Goal: Task Accomplishment & Management: Manage account settings

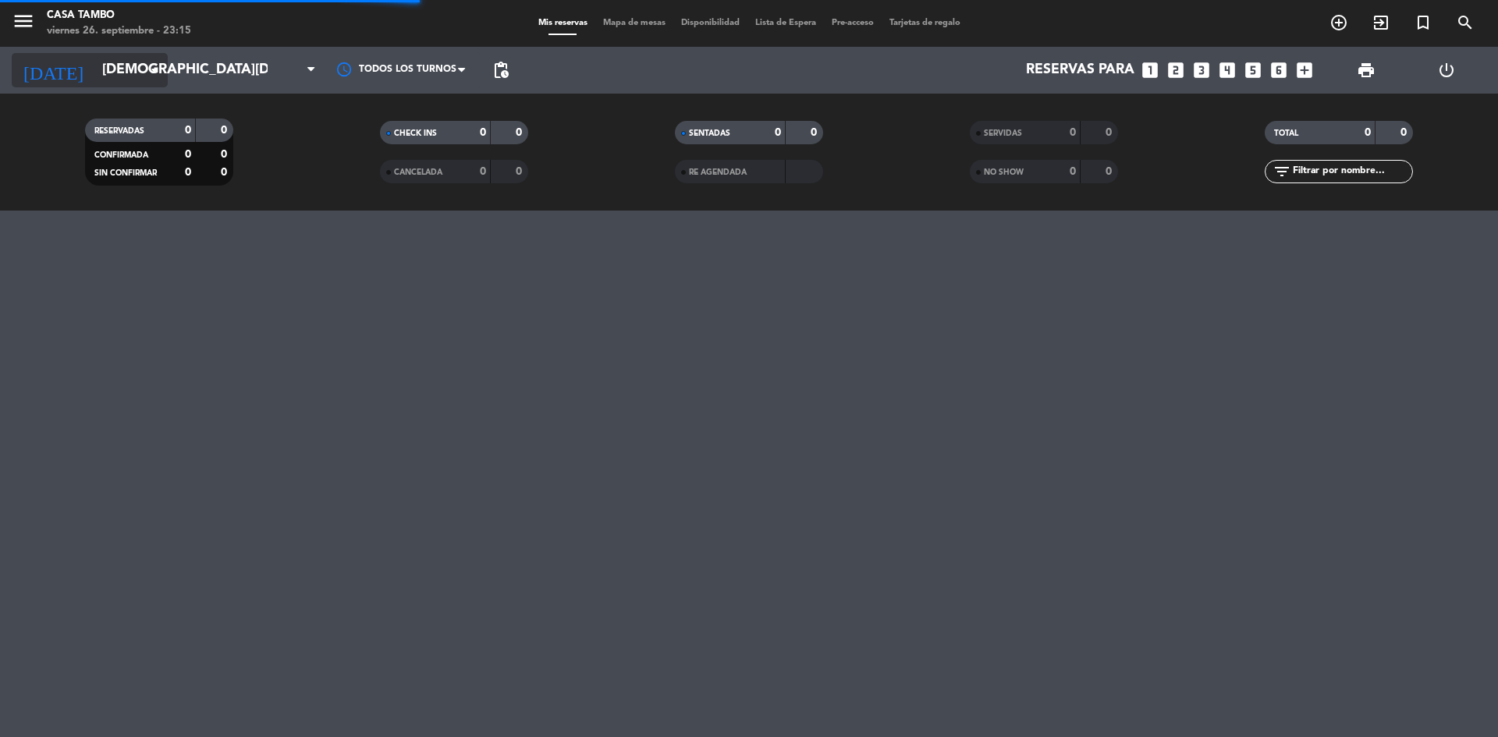
click at [131, 59] on input "[DEMOGRAPHIC_DATA][DATE]" at bounding box center [184, 70] width 181 height 31
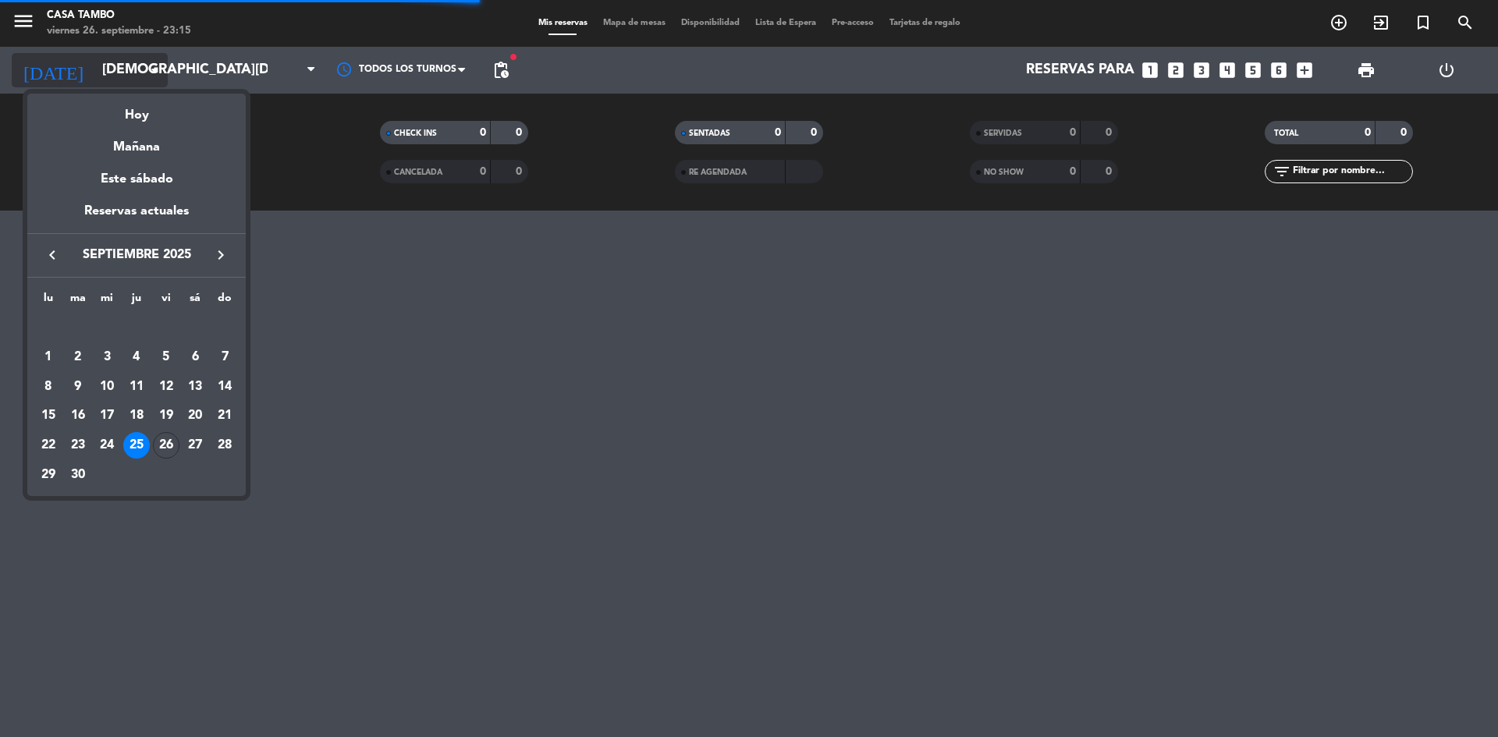
click at [131, 72] on div at bounding box center [749, 368] width 1498 height 737
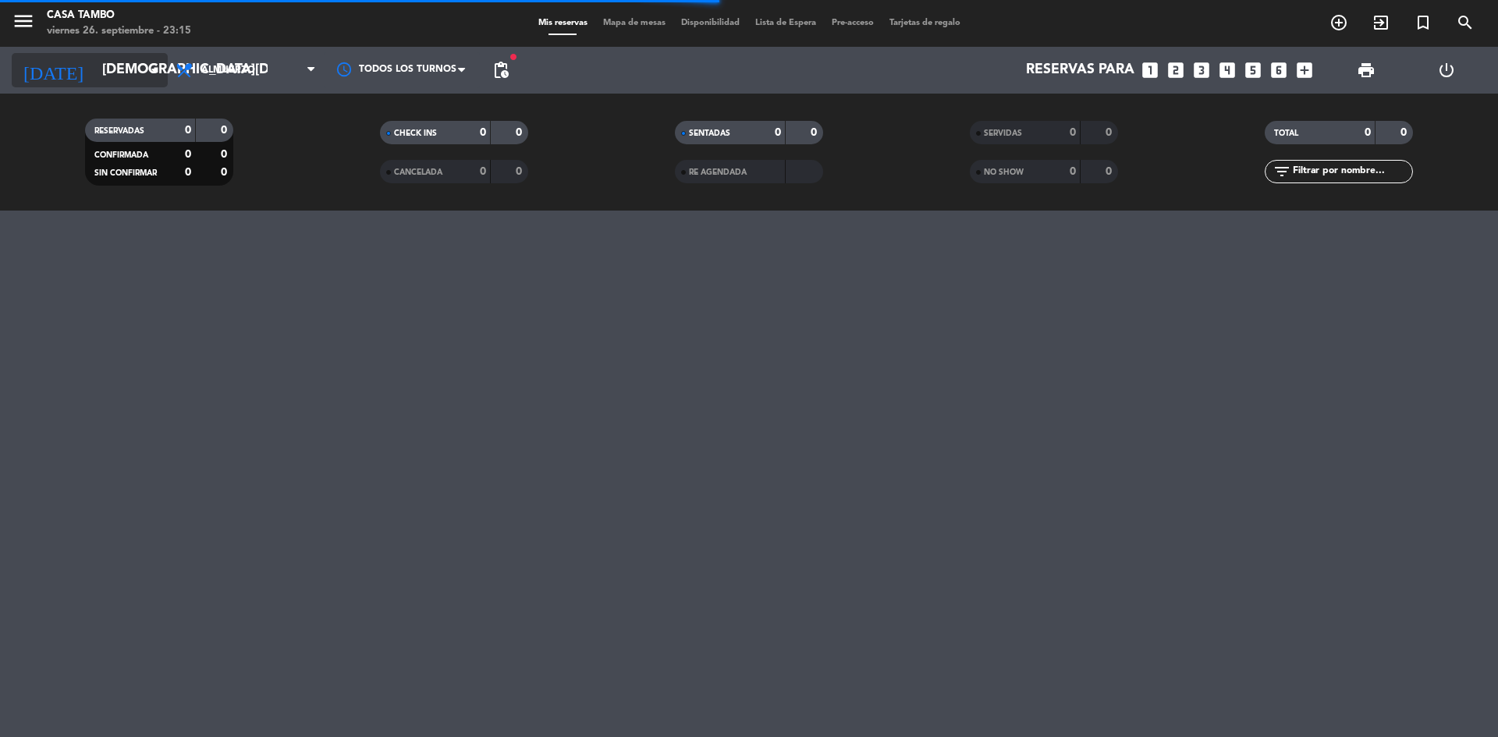
click at [144, 71] on input "[DEMOGRAPHIC_DATA][DATE]" at bounding box center [184, 70] width 181 height 31
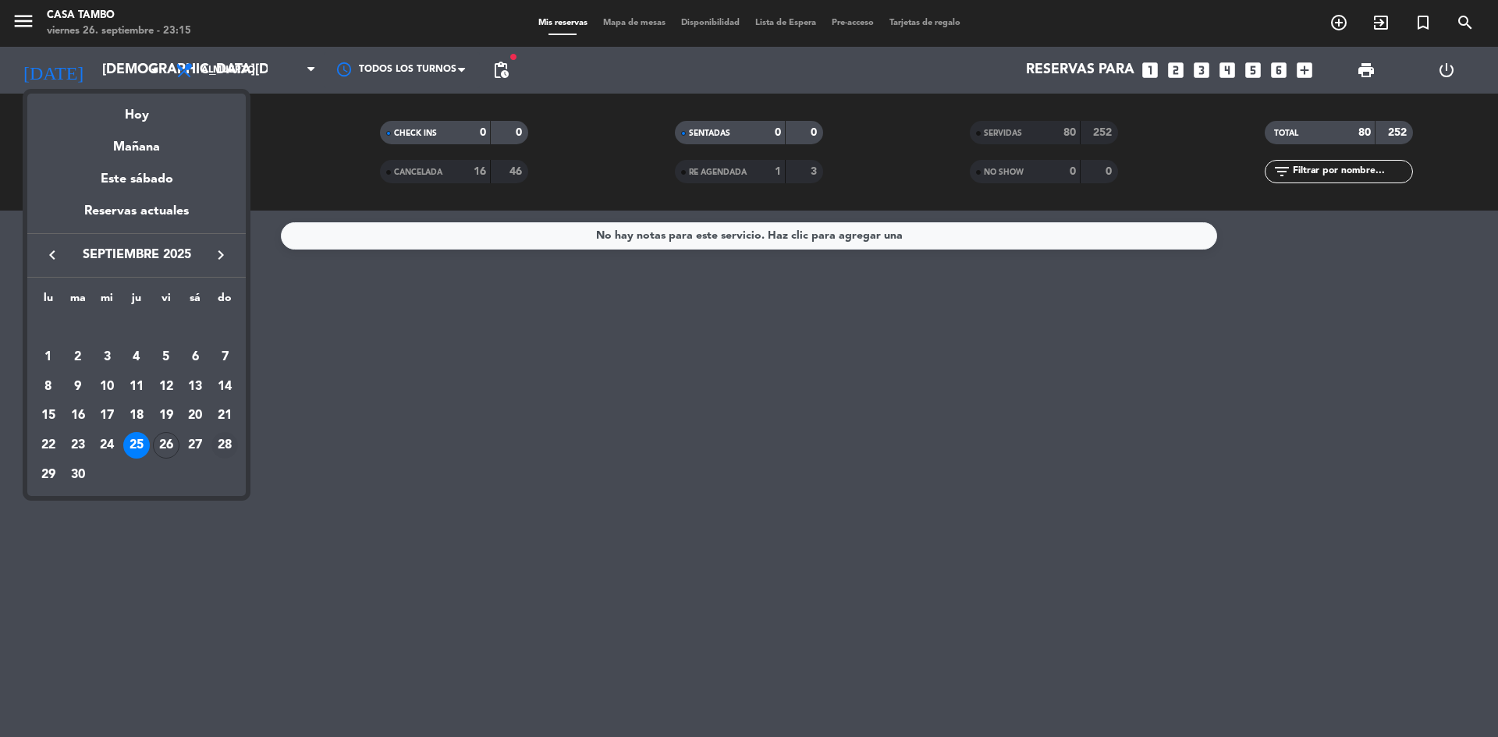
click at [223, 447] on div "28" at bounding box center [224, 445] width 27 height 27
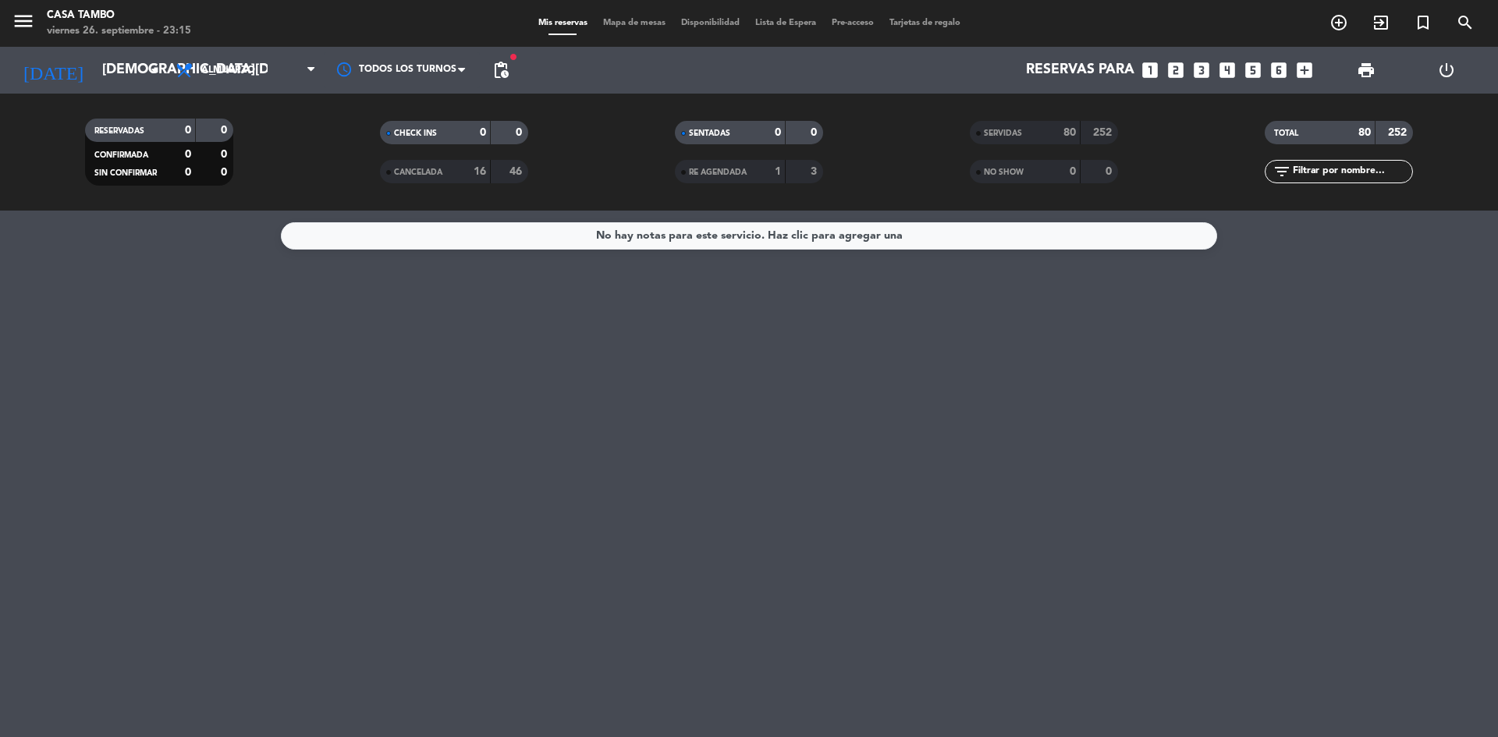
type input "[DATE]"
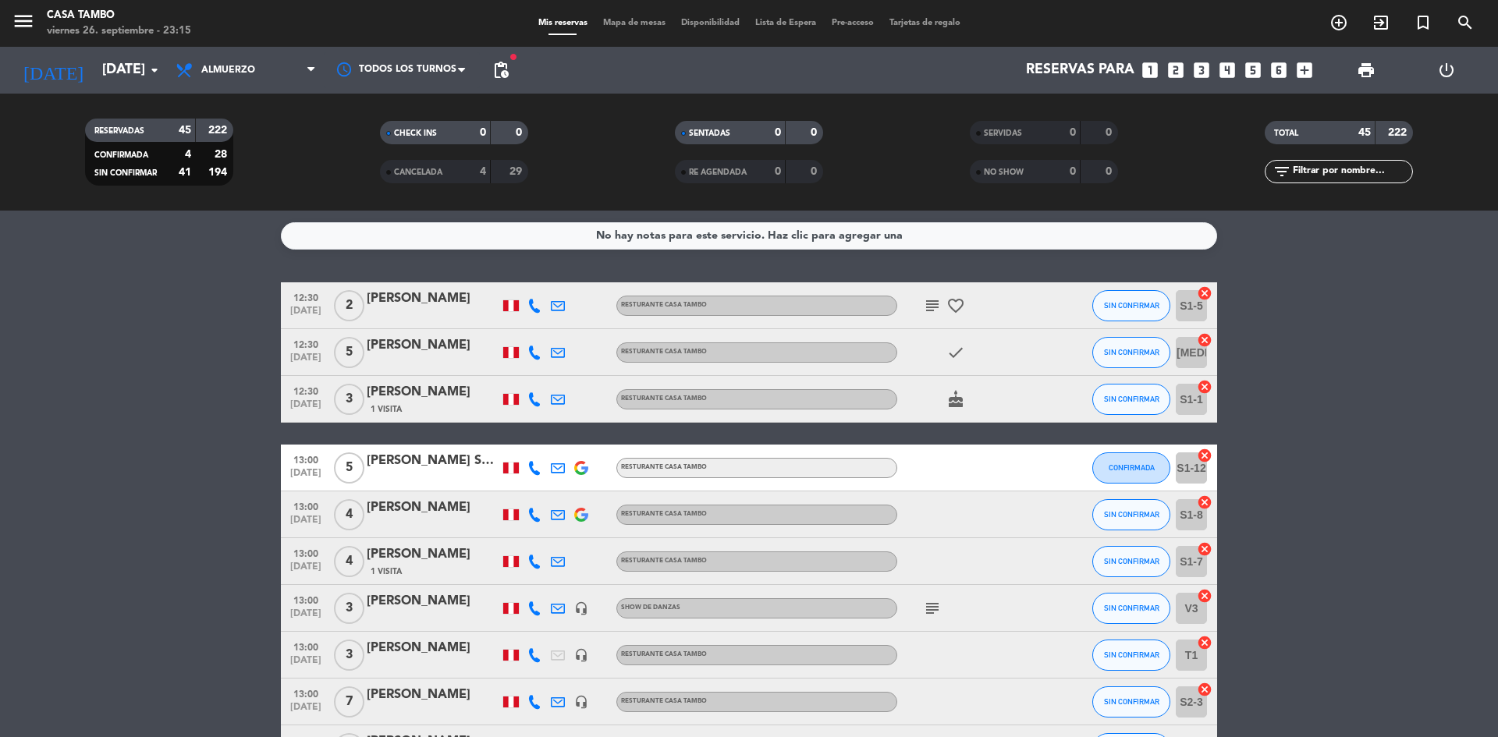
click at [1333, 169] on input "text" at bounding box center [1351, 171] width 121 height 17
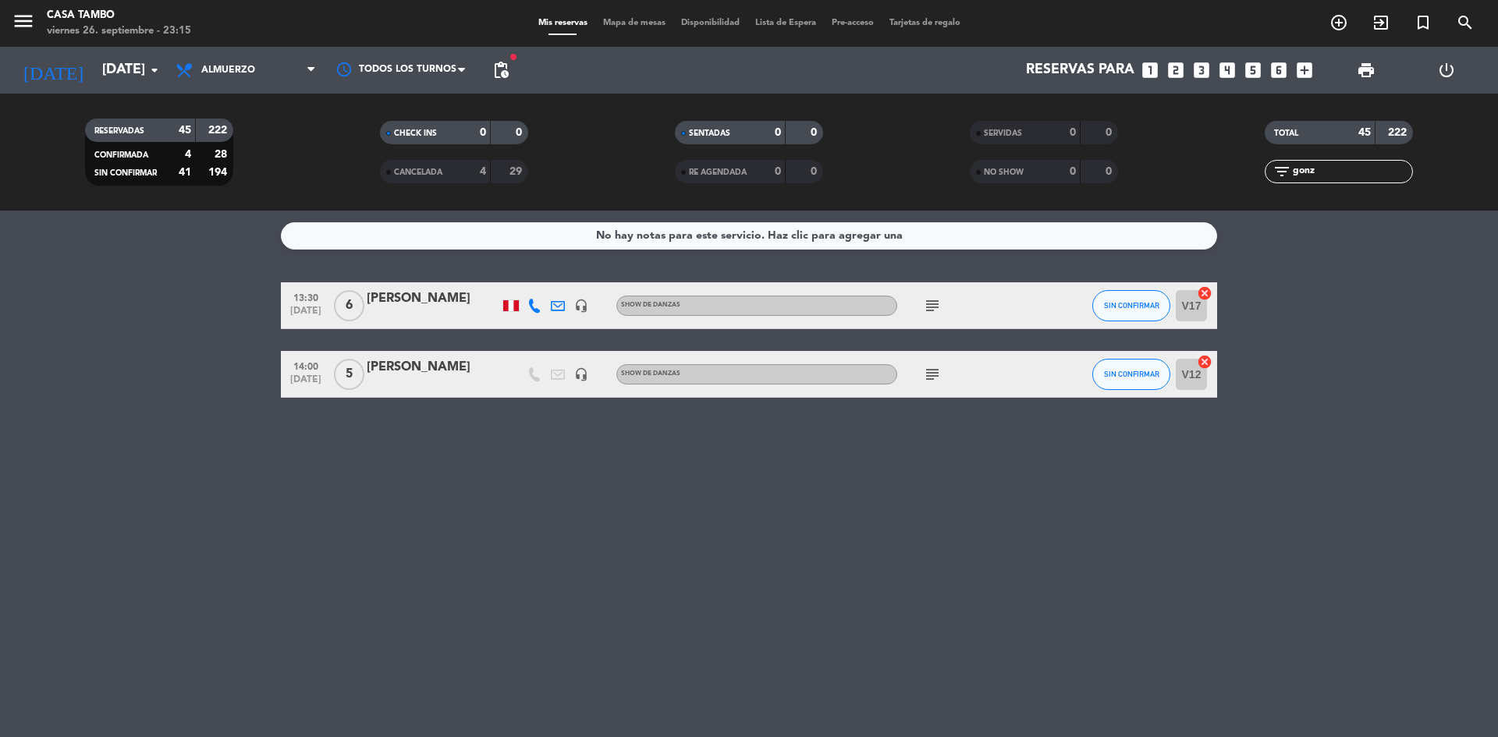
type input "gonz"
click at [455, 365] on div "[PERSON_NAME]" at bounding box center [433, 367] width 133 height 20
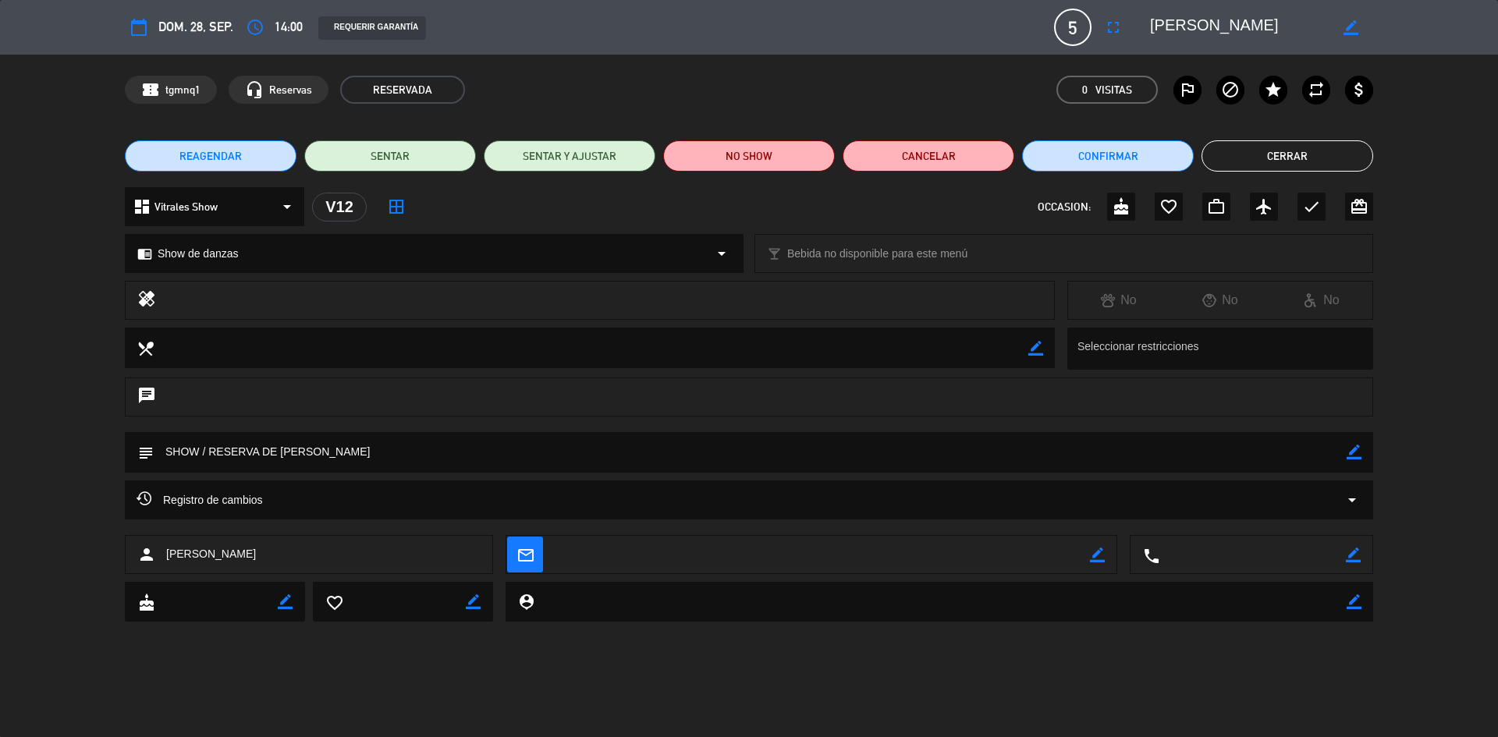
drag, startPoint x: 1352, startPoint y: 30, endPoint x: 1333, endPoint y: 31, distance: 18.7
click at [1352, 30] on icon "border_color" at bounding box center [1351, 27] width 15 height 15
drag, startPoint x: 1134, startPoint y: 29, endPoint x: 1057, endPoint y: 23, distance: 76.7
click at [1057, 23] on div "calendar_today dom. 28, sep. access_time 14:00 REQUERIR GARANTÍA 5 [PERSON_NAME…" at bounding box center [749, 27] width 1248 height 37
type textarea "[PERSON_NAME]"
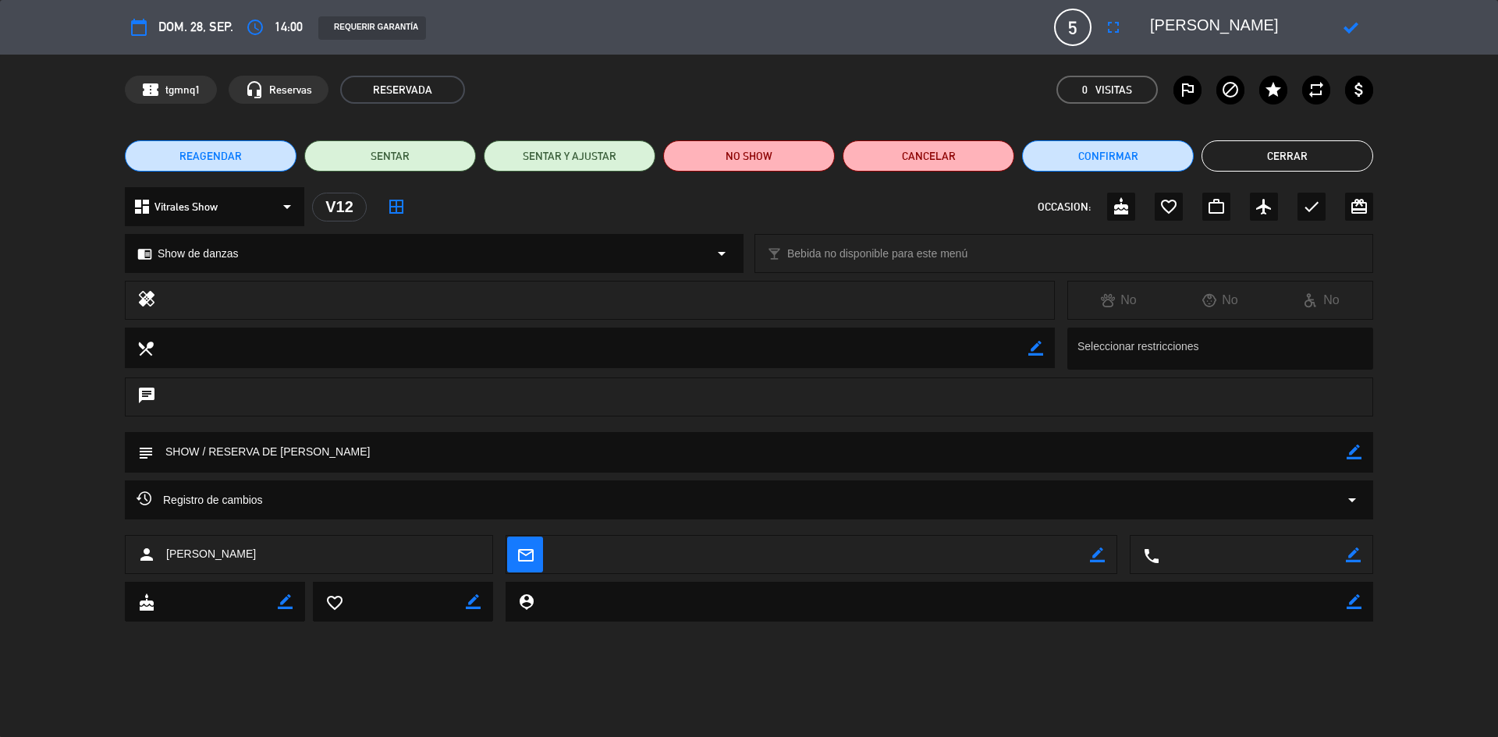
click at [1347, 27] on icon at bounding box center [1351, 27] width 15 height 15
click at [1117, 27] on icon "fullscreen" at bounding box center [1113, 27] width 19 height 19
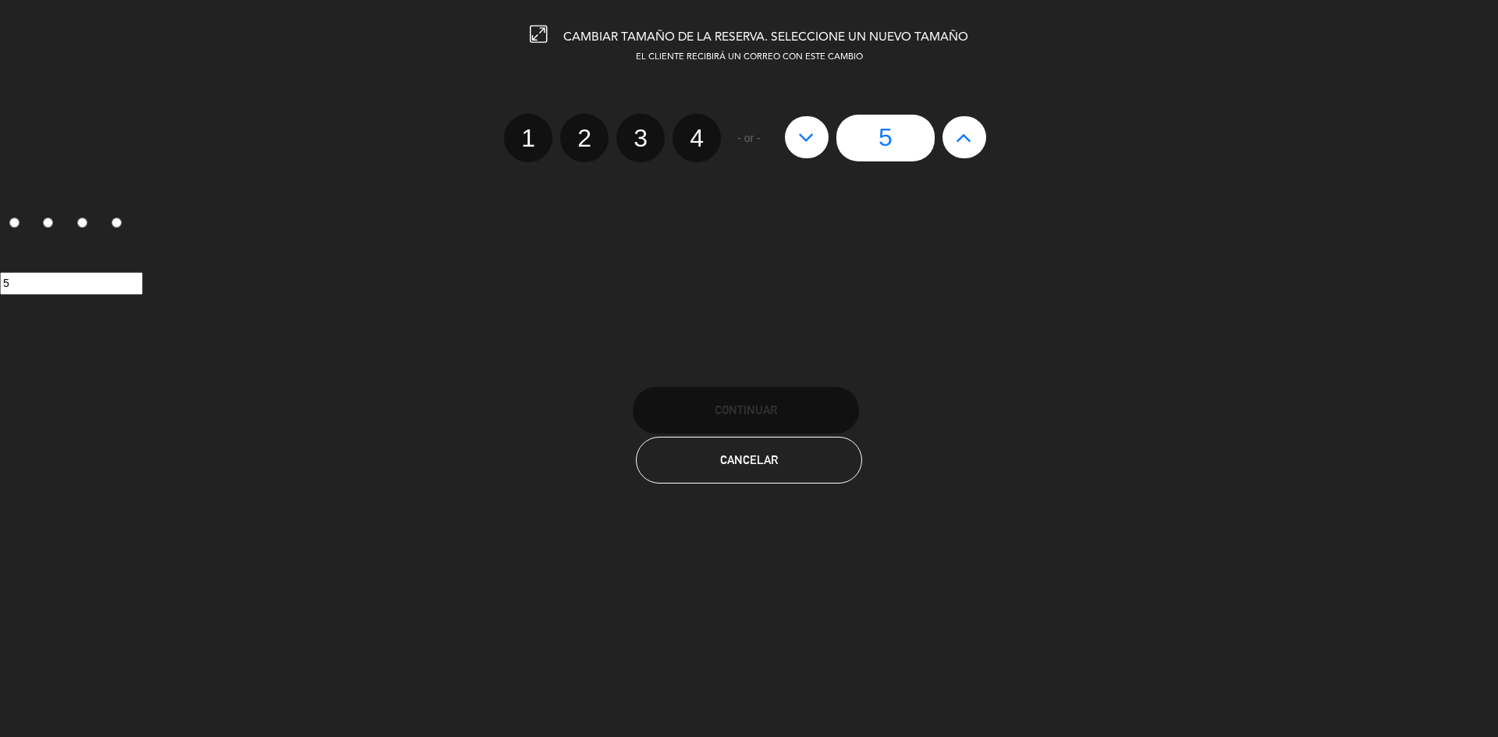
drag, startPoint x: 572, startPoint y: 136, endPoint x: 605, endPoint y: 222, distance: 92.1
click at [575, 136] on label "2" at bounding box center [584, 138] width 48 height 48
click at [577, 130] on input "2" at bounding box center [582, 124] width 10 height 10
radio input "true"
radio input "false"
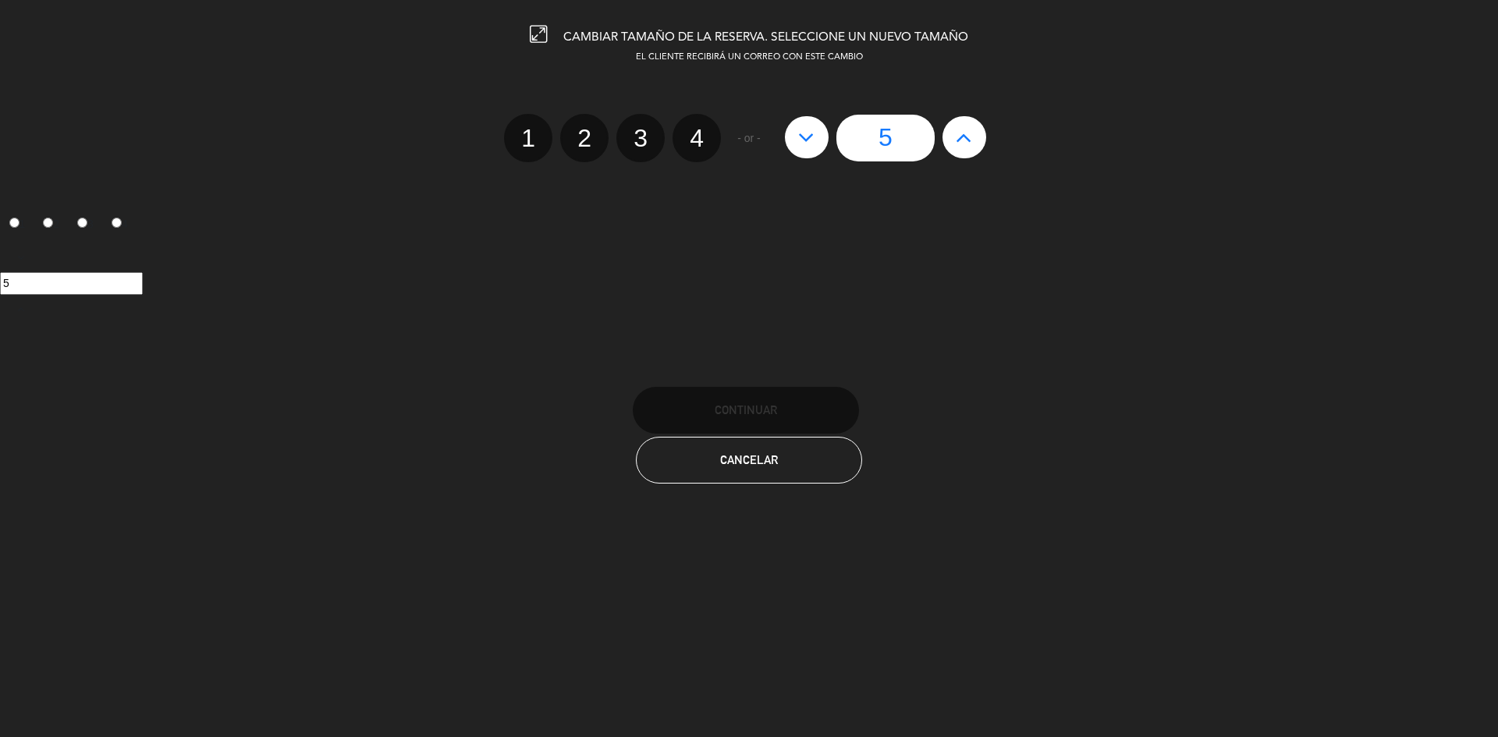
radio input "false"
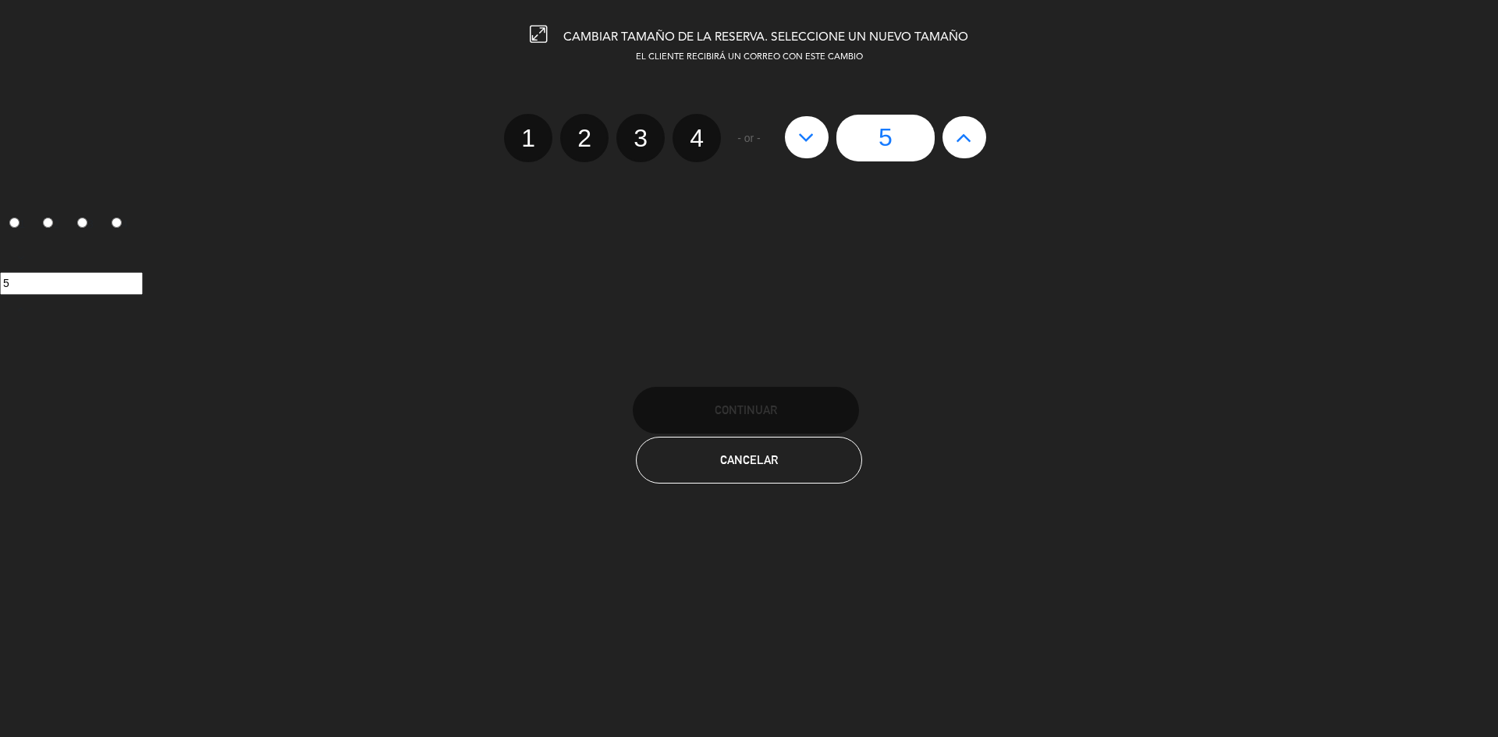
radio input "true"
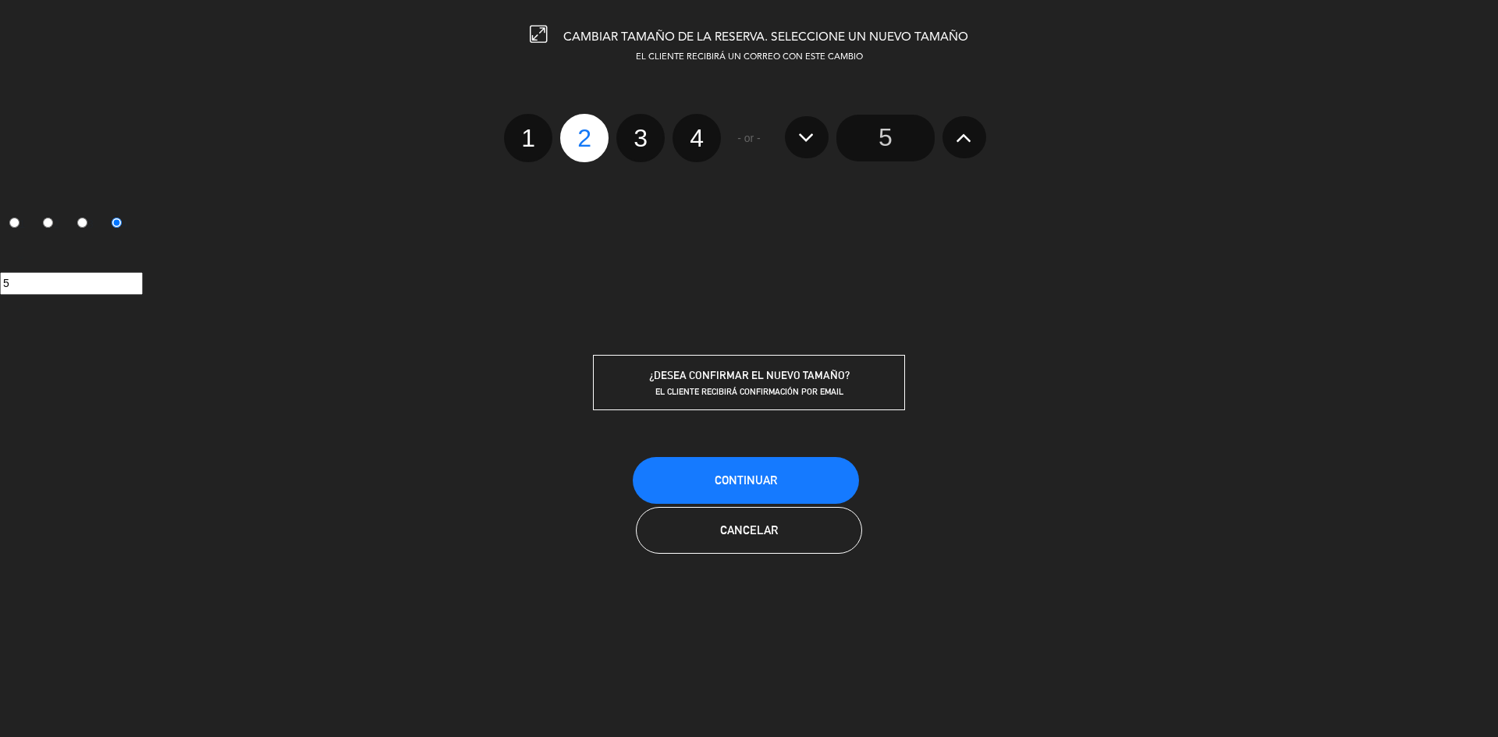
click at [636, 138] on label "3" at bounding box center [640, 138] width 48 height 48
click at [636, 130] on input "3" at bounding box center [639, 124] width 10 height 10
radio input "true"
radio input "false"
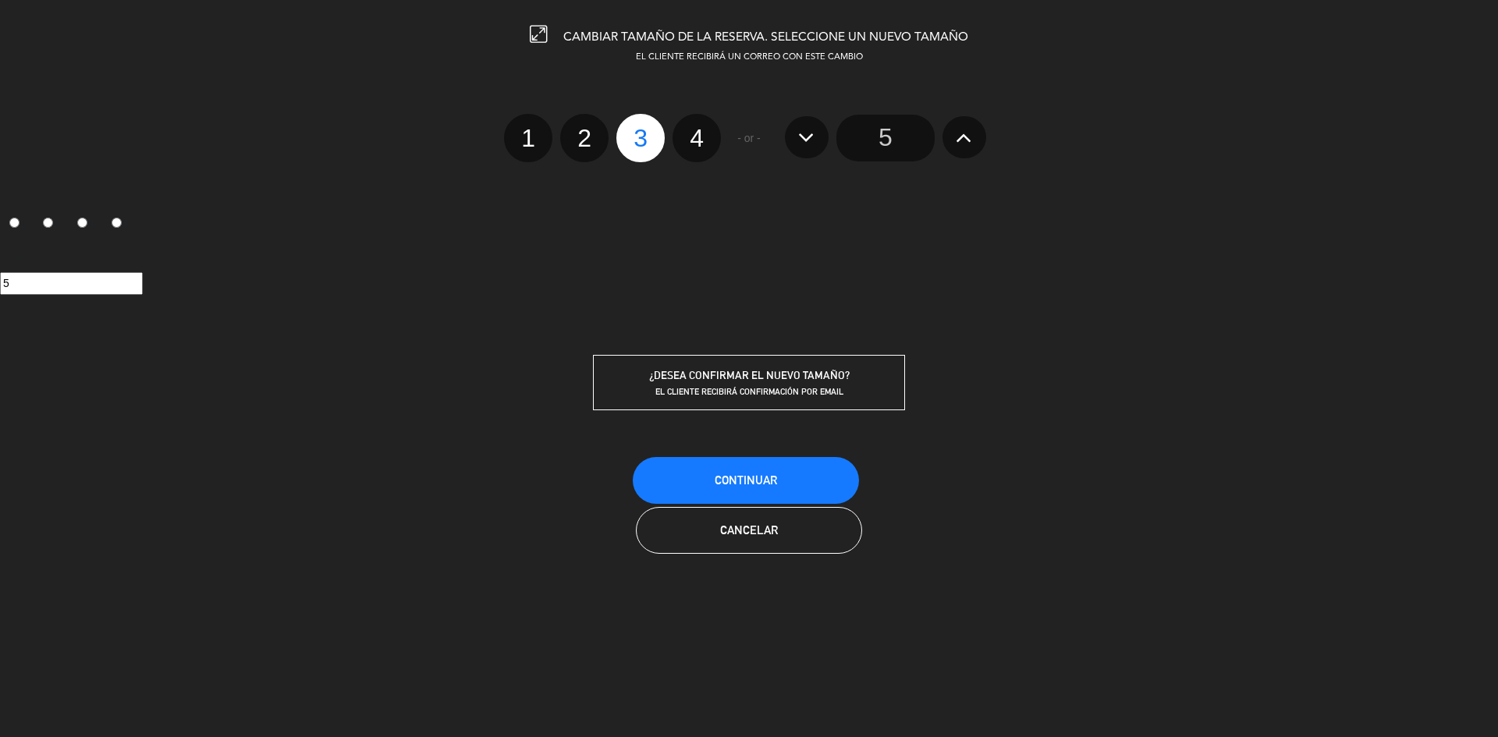
radio input "false"
radio input "true"
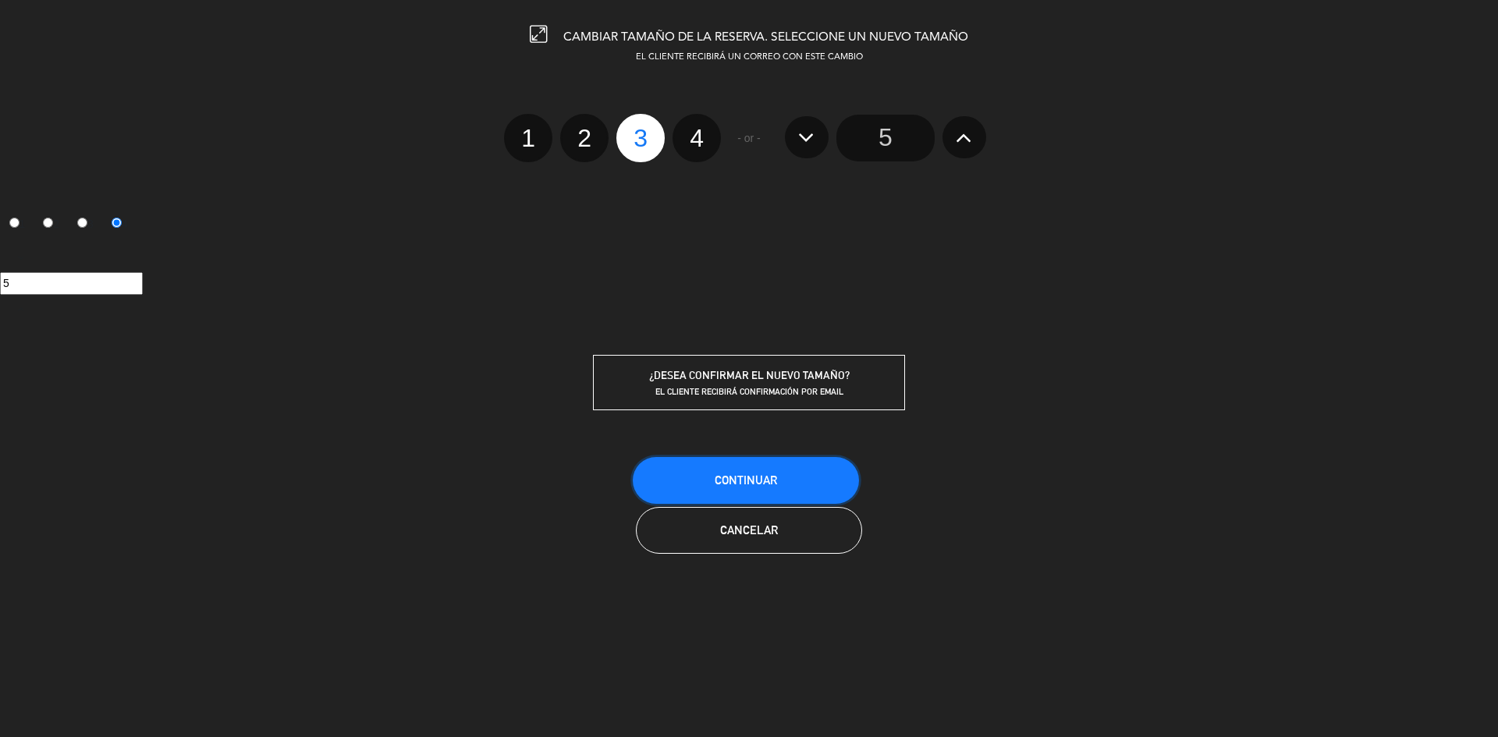
click at [724, 480] on span "Continuar" at bounding box center [746, 480] width 62 height 13
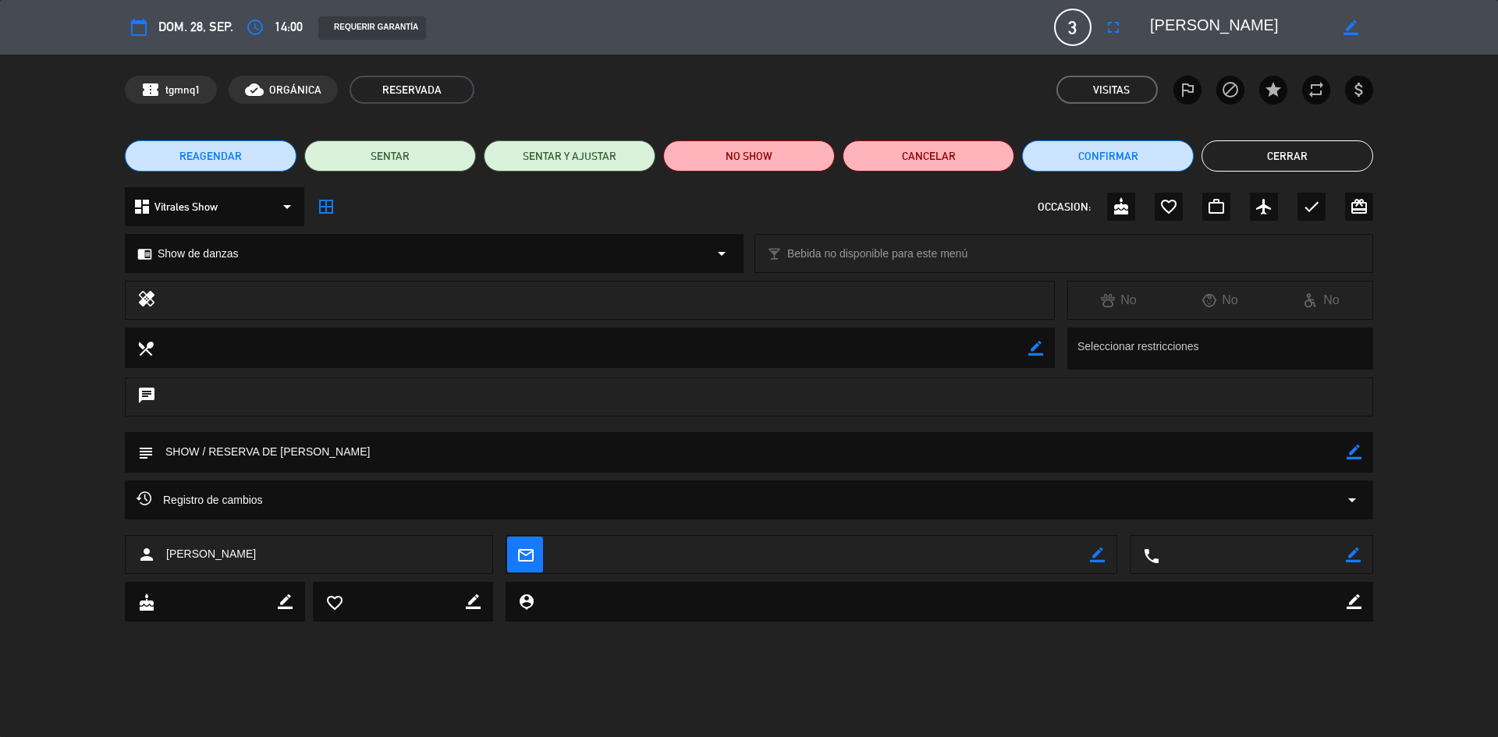
click at [1302, 153] on button "Cerrar" at bounding box center [1288, 155] width 172 height 31
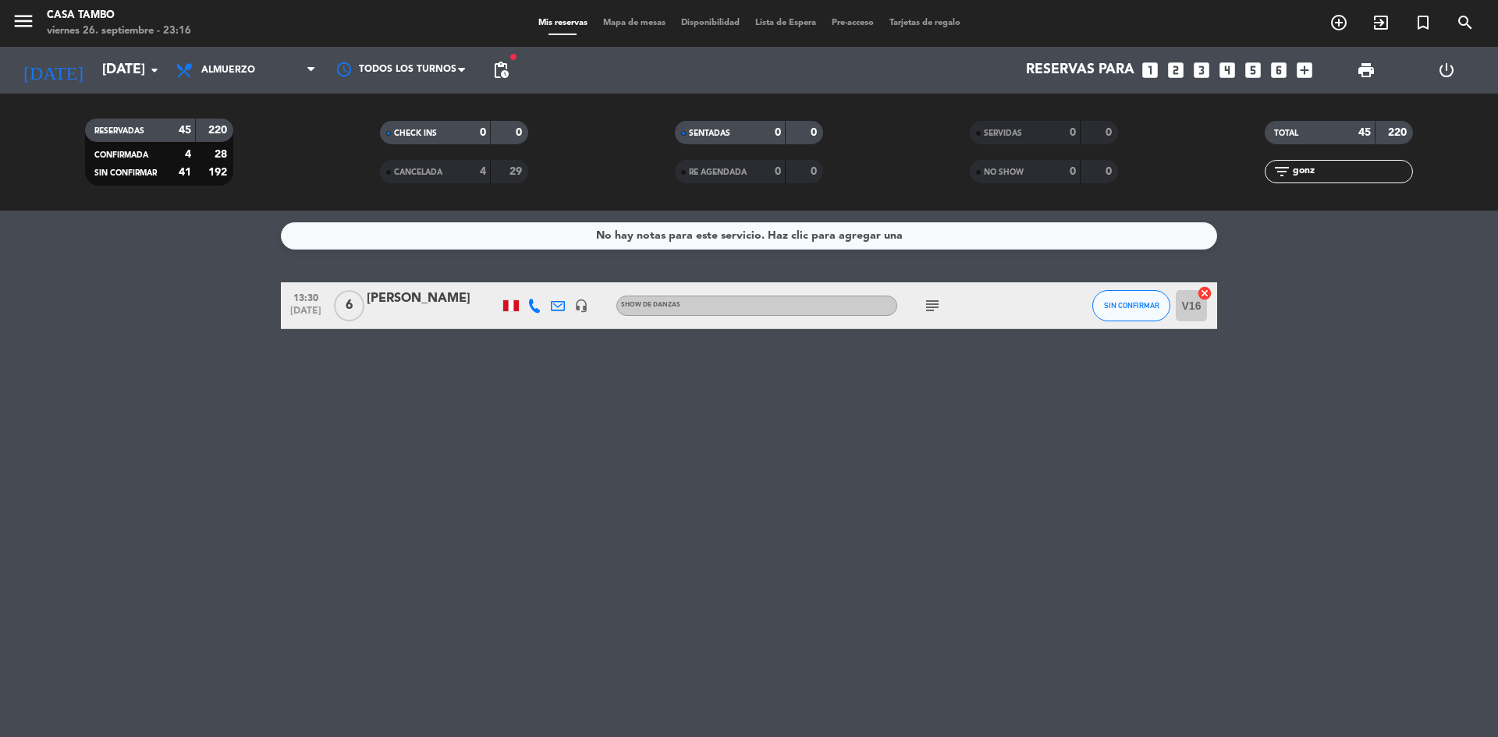
click at [454, 405] on div "No hay notas para este servicio. Haz clic para agregar una 13:30 [DATE] 6 [PERS…" at bounding box center [749, 474] width 1498 height 527
drag, startPoint x: 1340, startPoint y: 171, endPoint x: 1099, endPoint y: 178, distance: 241.2
click at [1101, 178] on div "RESERVADAS 45 220 CONFIRMADA 4 28 SIN CONFIRMAR 41 192 CHECK INS 0 0 CANCELADA …" at bounding box center [749, 152] width 1498 height 86
type input "echega"
